Goal: Information Seeking & Learning: Learn about a topic

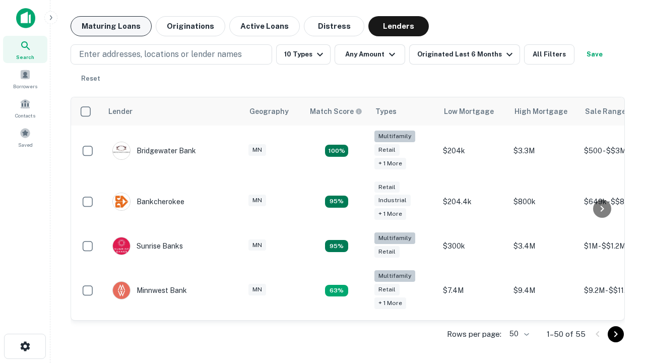
click at [111, 26] on button "Maturing Loans" at bounding box center [111, 26] width 81 height 20
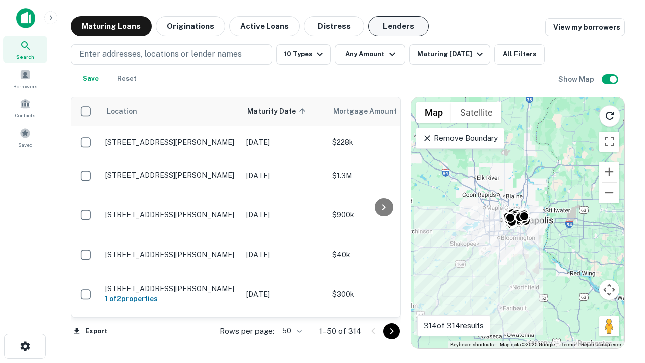
click at [399, 26] on button "Lenders" at bounding box center [398, 26] width 60 height 20
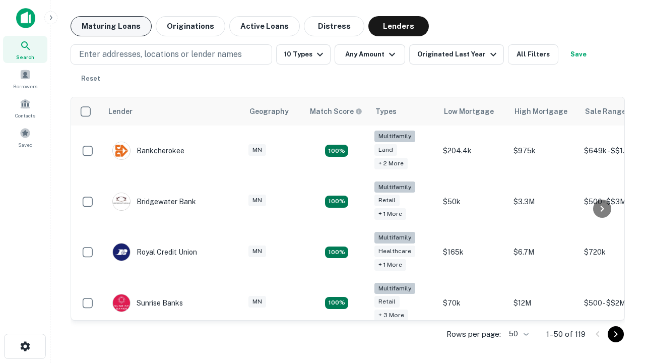
click at [111, 26] on button "Maturing Loans" at bounding box center [111, 26] width 81 height 20
